Goal: Task Accomplishment & Management: Manage account settings

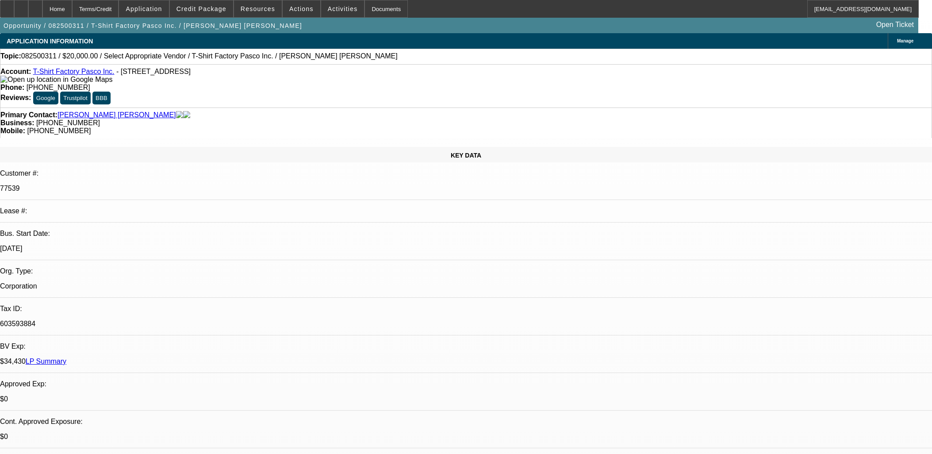
select select "0"
select select "2"
select select "0.1"
select select "4"
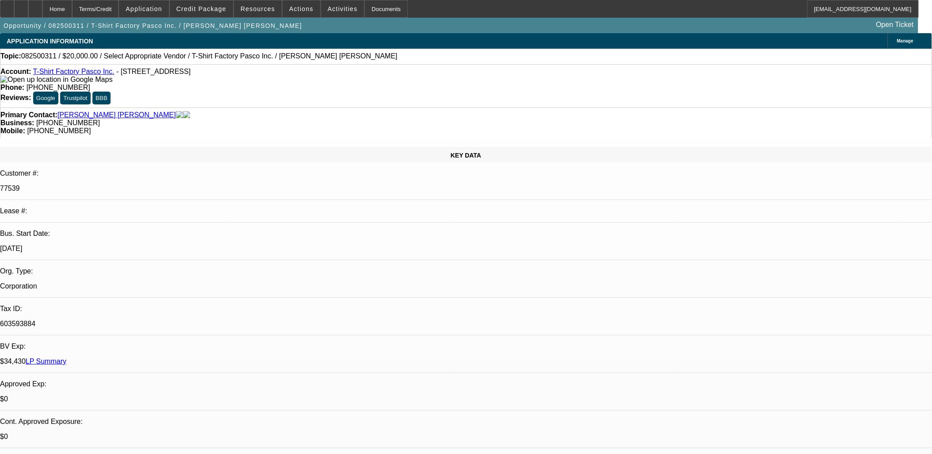
drag, startPoint x: 678, startPoint y: 103, endPoint x: 681, endPoint y: 108, distance: 6.4
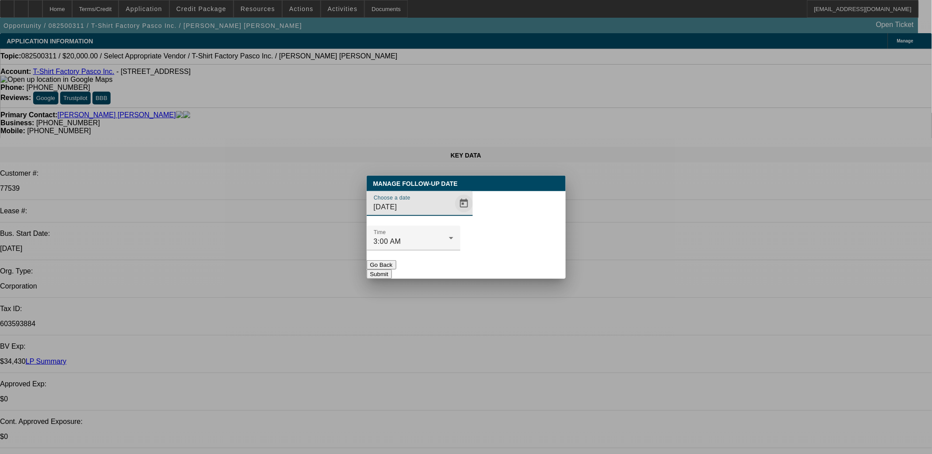
drag, startPoint x: 431, startPoint y: 220, endPoint x: 438, endPoint y: 222, distance: 7.6
click at [434, 212] on input "8/14/2025" at bounding box center [414, 207] width 80 height 11
click at [453, 214] on span "Open calendar" at bounding box center [463, 203] width 21 height 21
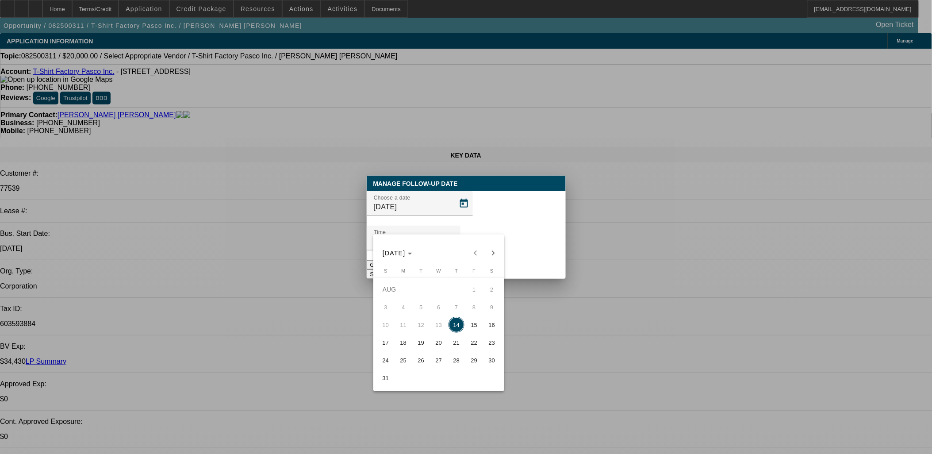
click at [479, 324] on span "15" at bounding box center [474, 325] width 16 height 16
type input "8/15/2025"
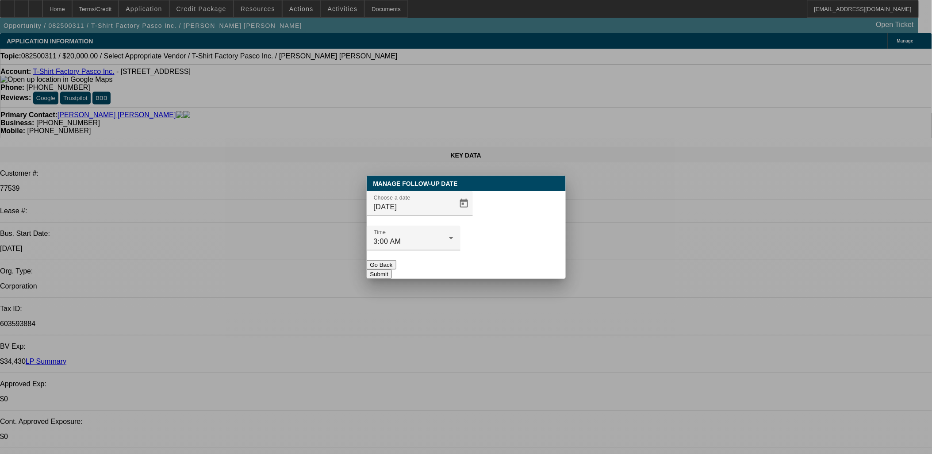
click at [392, 269] on button "Submit" at bounding box center [379, 273] width 25 height 9
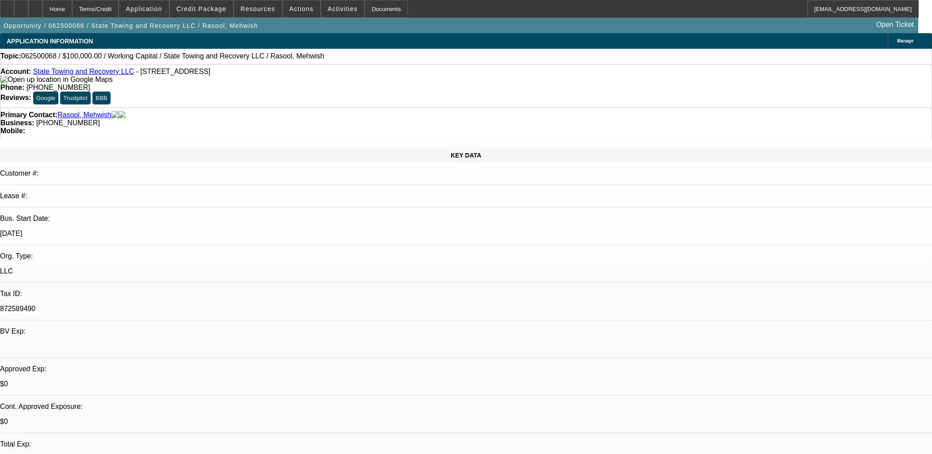
select select "0"
select select "2"
select select "0"
select select "6"
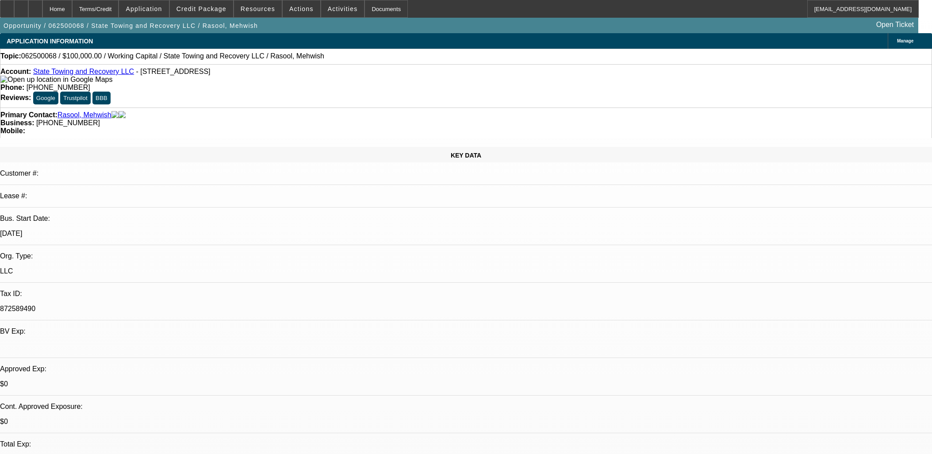
select select "0"
select select "2"
select select "0"
select select "6"
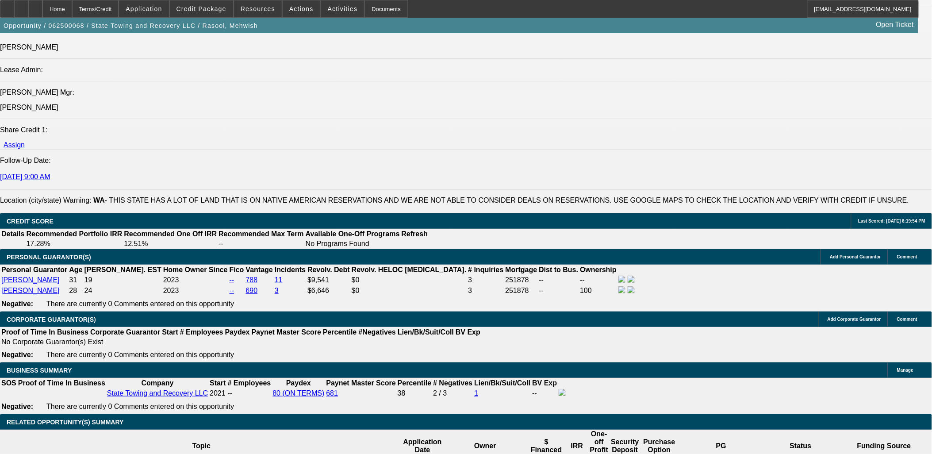
scroll to position [1179, 0]
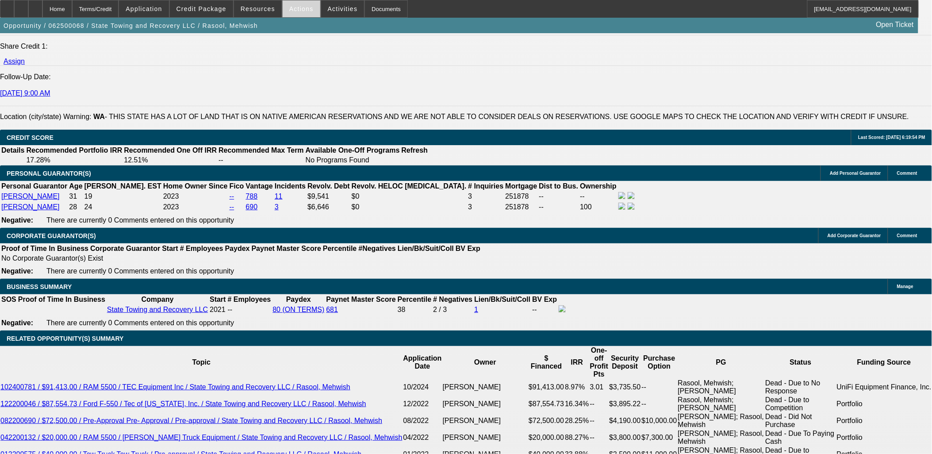
click at [309, 11] on span at bounding box center [302, 8] width 38 height 21
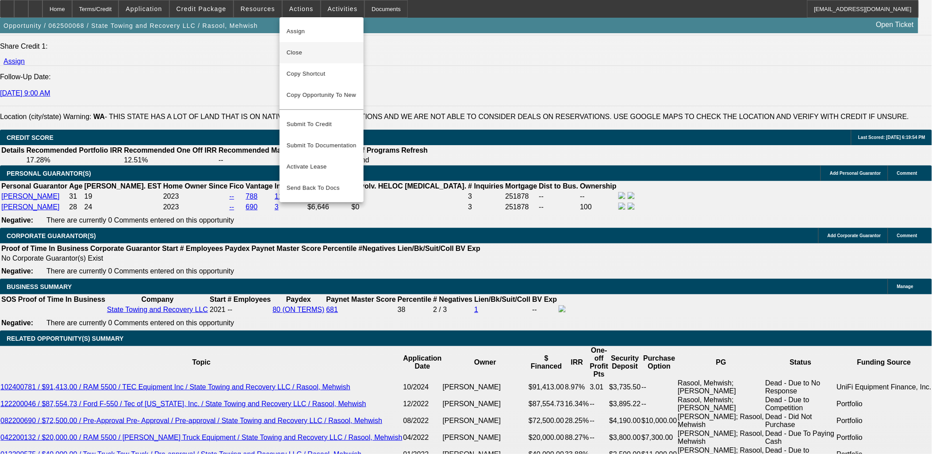
click at [328, 54] on span "Close" at bounding box center [322, 52] width 70 height 11
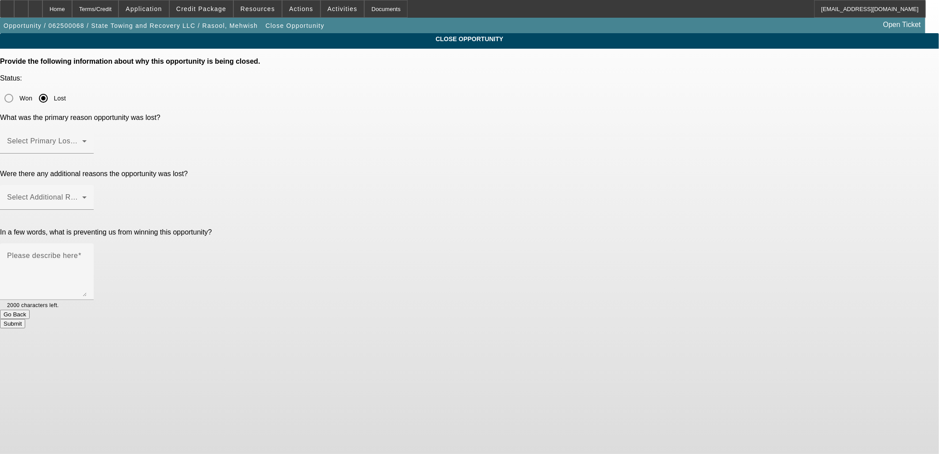
click at [82, 139] on span at bounding box center [44, 144] width 75 height 11
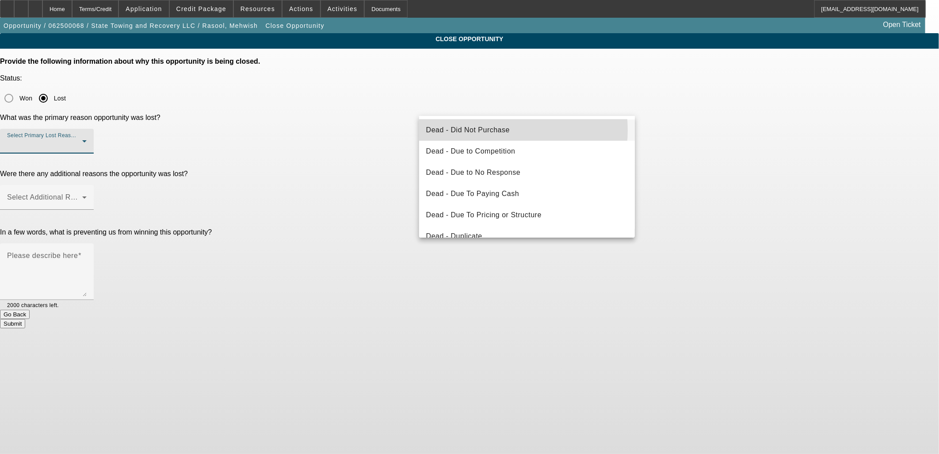
click at [488, 131] on span "Dead - Did Not Purchase" at bounding box center [468, 130] width 84 height 11
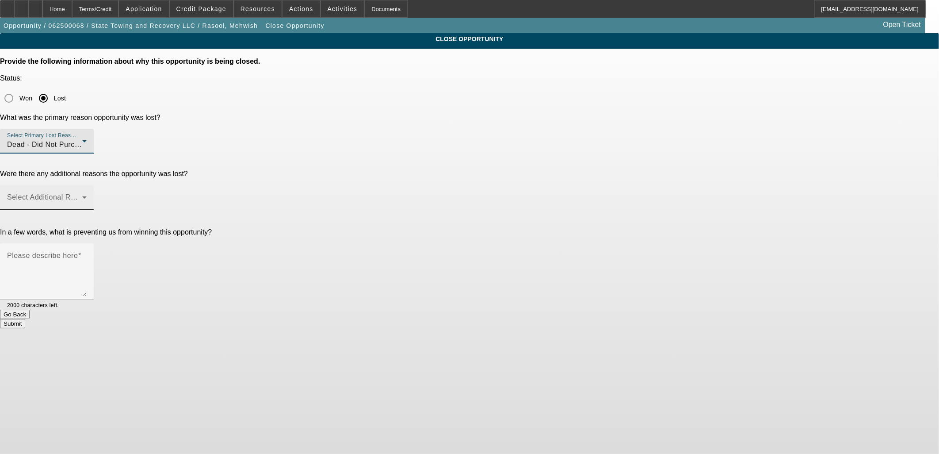
click at [82, 195] on span at bounding box center [44, 200] width 75 height 11
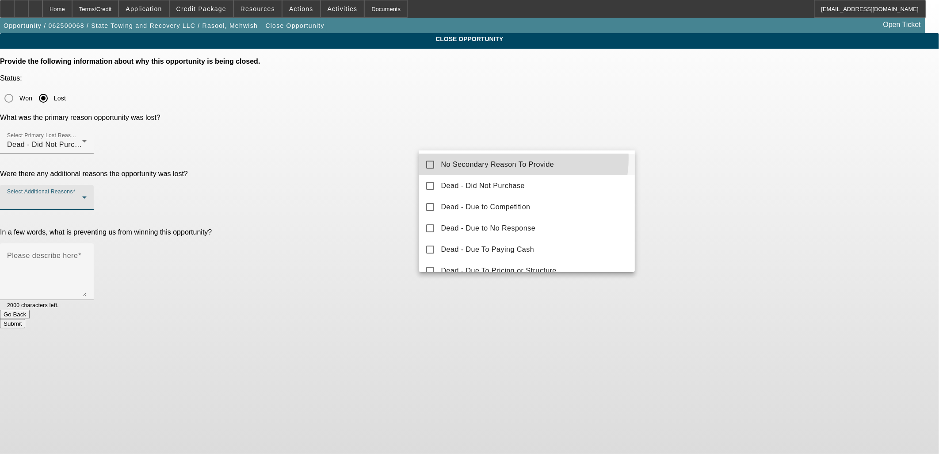
click at [510, 158] on mat-option "No Secondary Reason To Provide" at bounding box center [527, 164] width 216 height 21
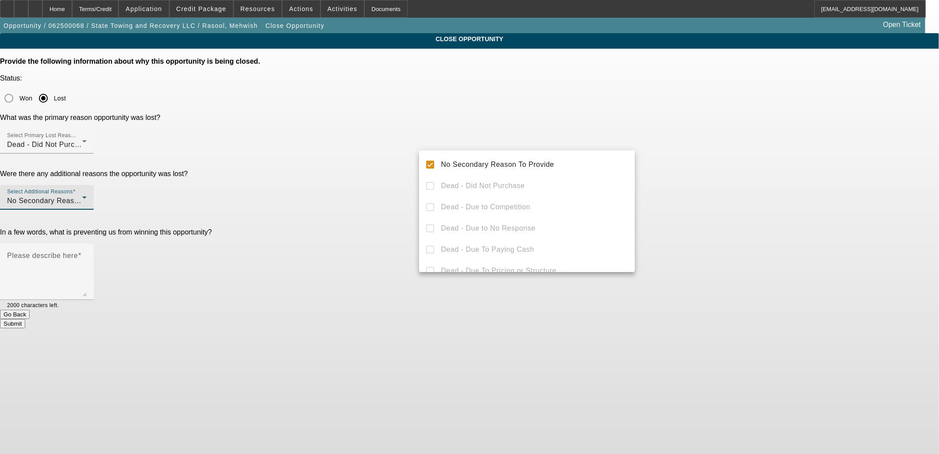
click at [833, 191] on div at bounding box center [469, 227] width 939 height 454
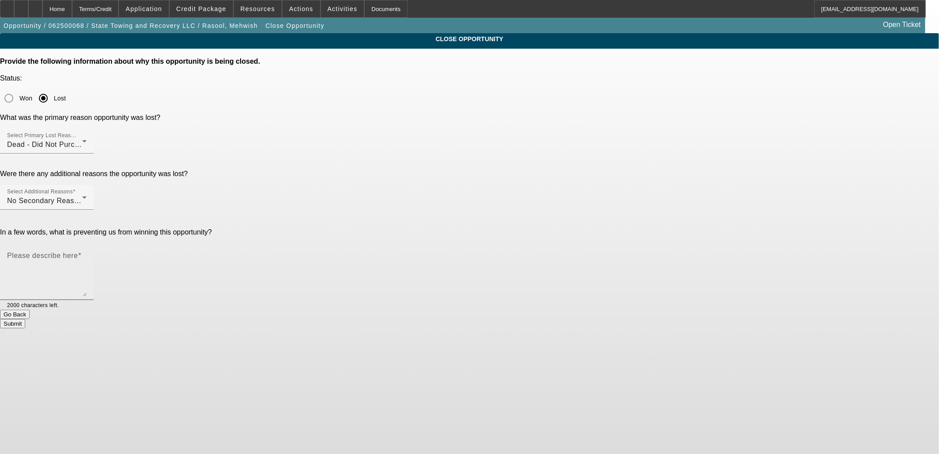
click at [87, 254] on textarea "Please describe here" at bounding box center [47, 275] width 80 height 42
type textarea "Didn't proceed"
click at [25, 319] on button "Submit" at bounding box center [12, 323] width 25 height 9
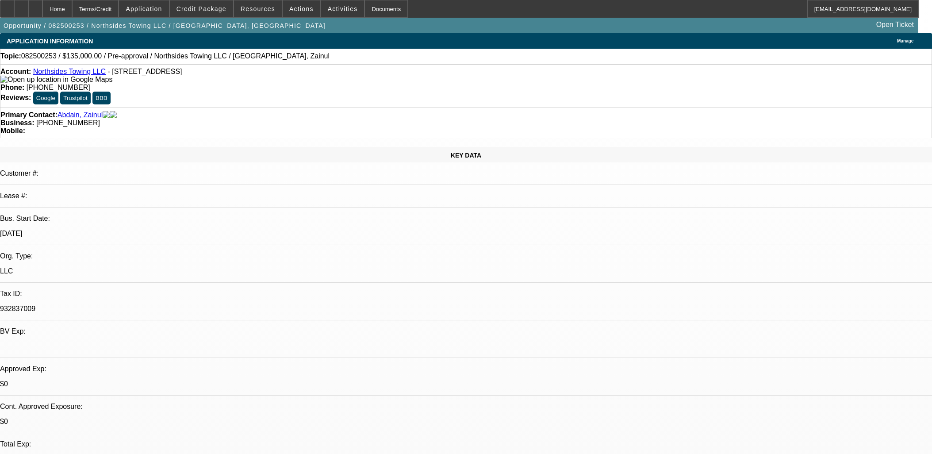
select select "0"
select select "2"
select select "0.1"
select select "4"
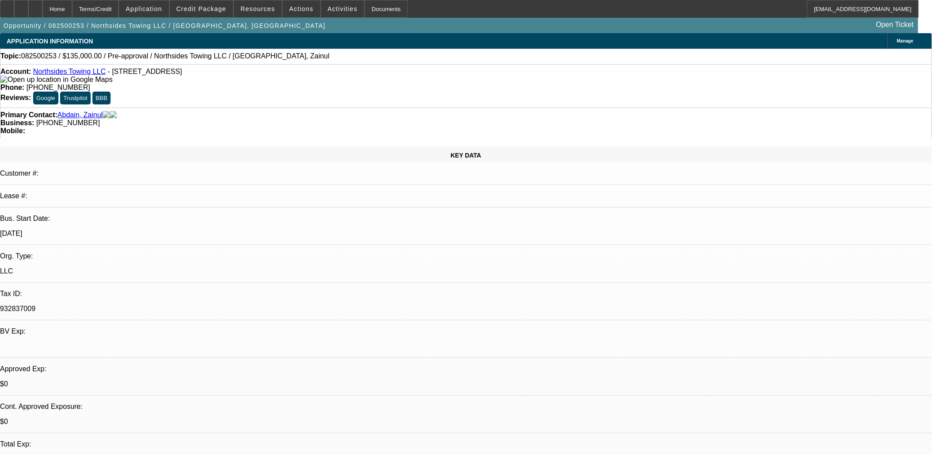
drag, startPoint x: 573, startPoint y: 219, endPoint x: 570, endPoint y: 214, distance: 6.0
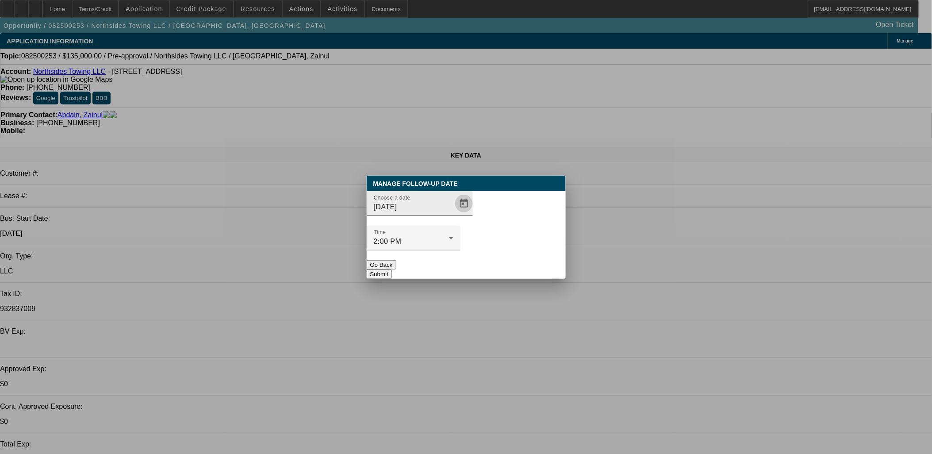
click at [453, 214] on span "Open calendar" at bounding box center [463, 203] width 21 height 21
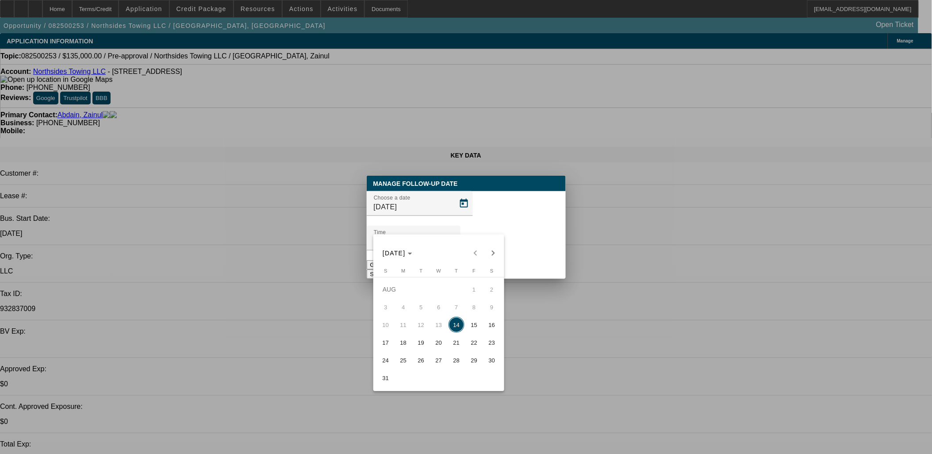
click at [474, 321] on span "15" at bounding box center [474, 325] width 16 height 16
type input "[DATE]"
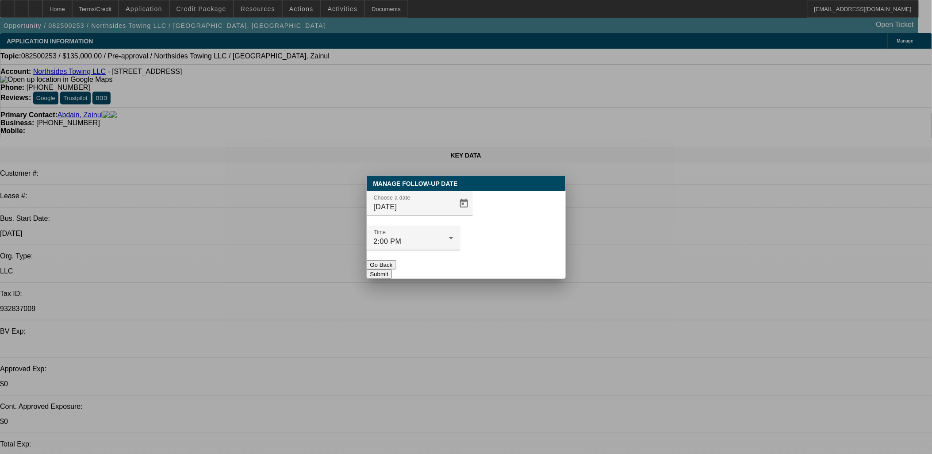
click at [392, 269] on button "Submit" at bounding box center [379, 273] width 25 height 9
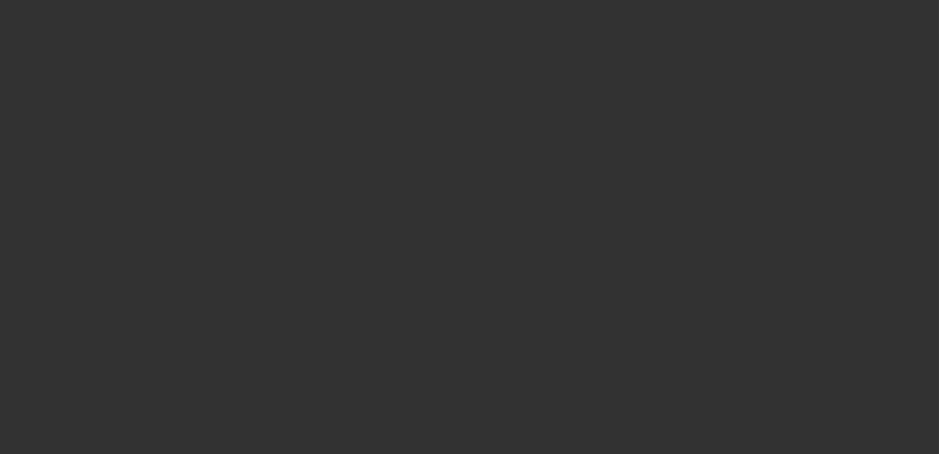
select select "0"
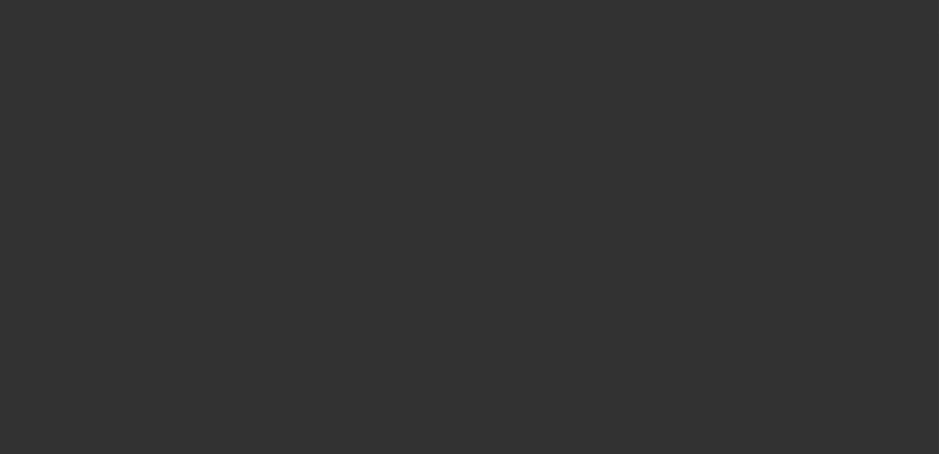
select select "0"
select select "1"
select select "2"
select select "6"
select select "1"
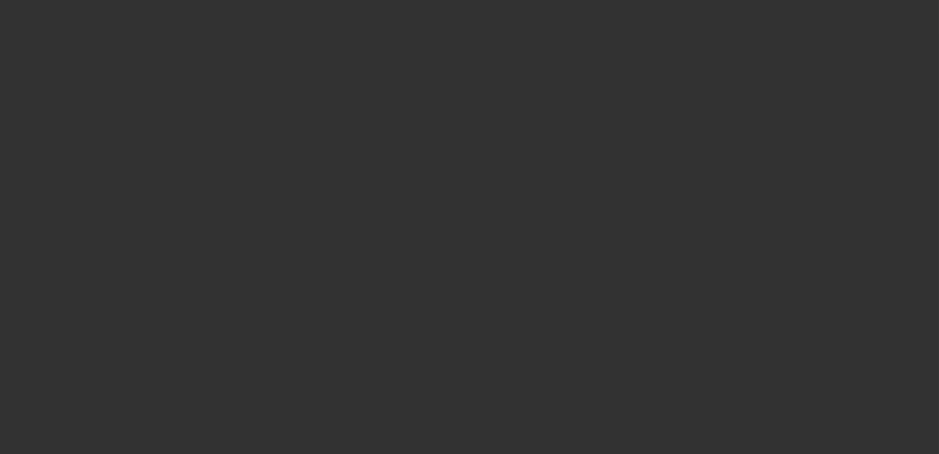
select select "2"
select select "6"
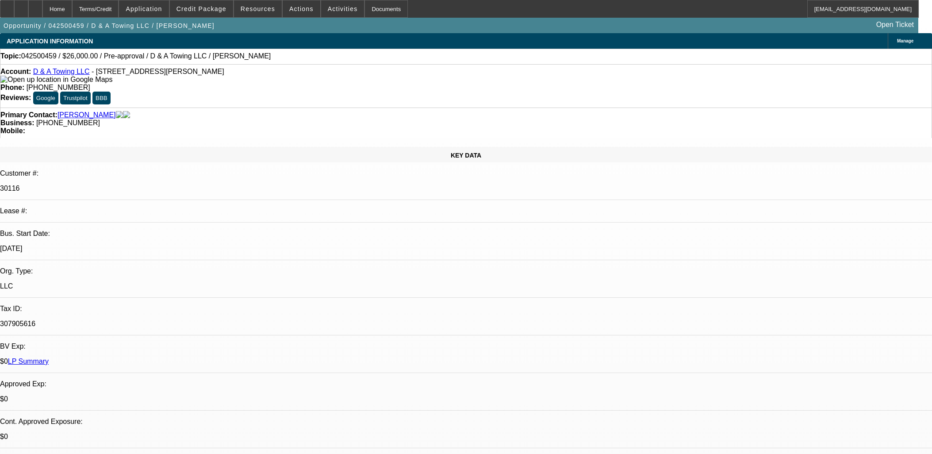
select select "0"
select select "2"
select select "0"
select select "2"
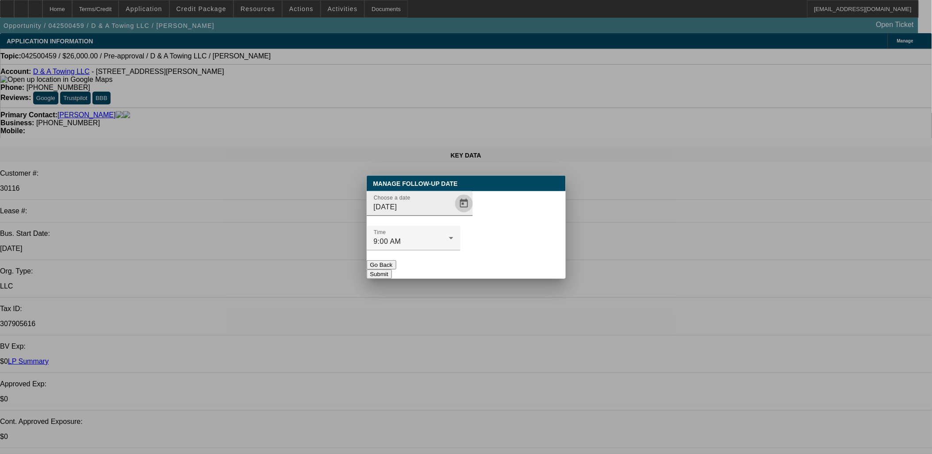
click at [457, 214] on span "Open calendar" at bounding box center [463, 203] width 21 height 21
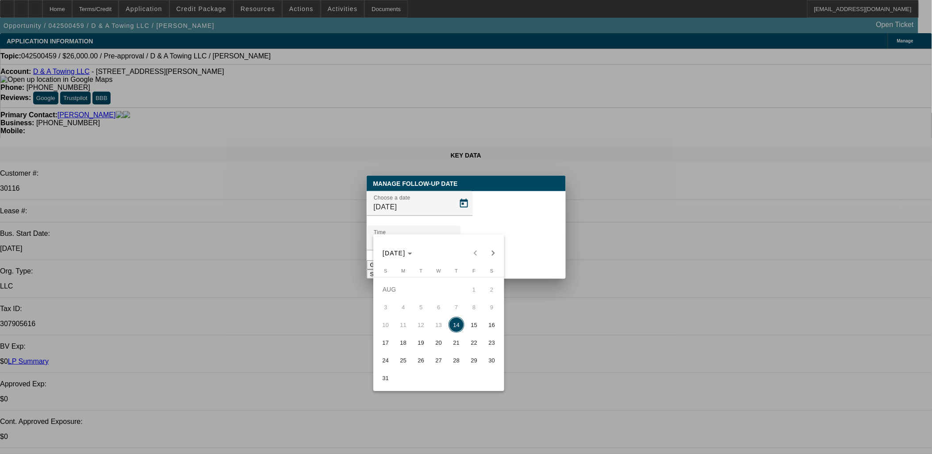
drag, startPoint x: 476, startPoint y: 324, endPoint x: 481, endPoint y: 314, distance: 10.7
click at [476, 322] on span "15" at bounding box center [474, 325] width 16 height 16
type input "[DATE]"
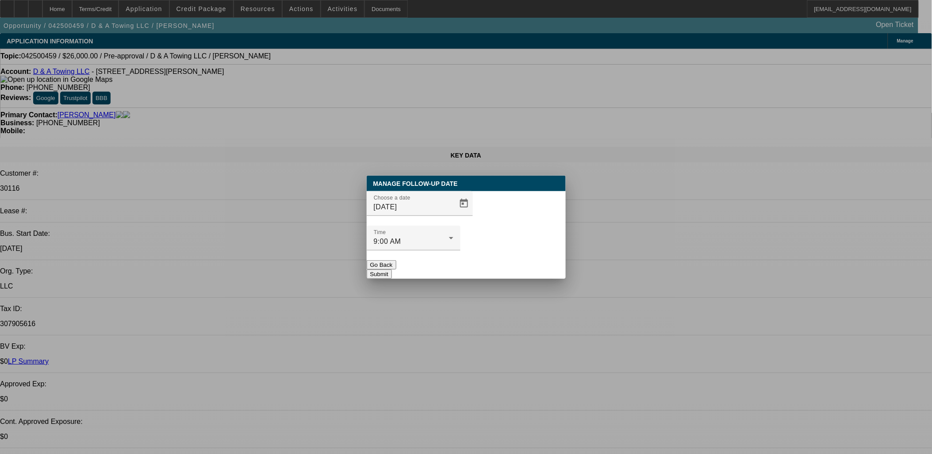
click at [392, 269] on button "Submit" at bounding box center [379, 273] width 25 height 9
